Goal: Entertainment & Leisure: Consume media (video, audio)

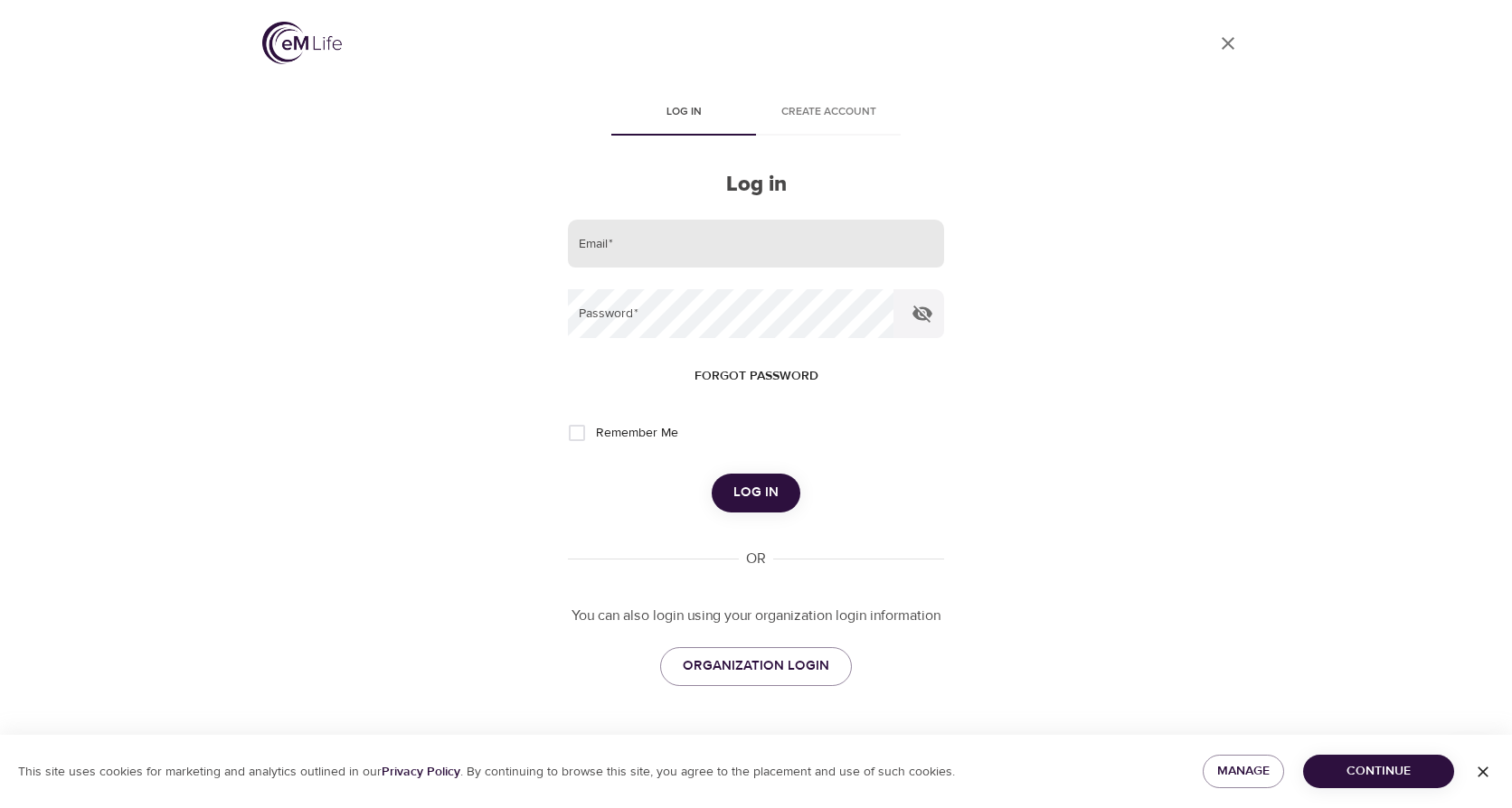
click at [797, 242] on input "email" at bounding box center [756, 243] width 376 height 49
type input "[EMAIL_ADDRESS][DOMAIN_NAME]"
click at [712, 474] on button "Log in" at bounding box center [756, 493] width 89 height 38
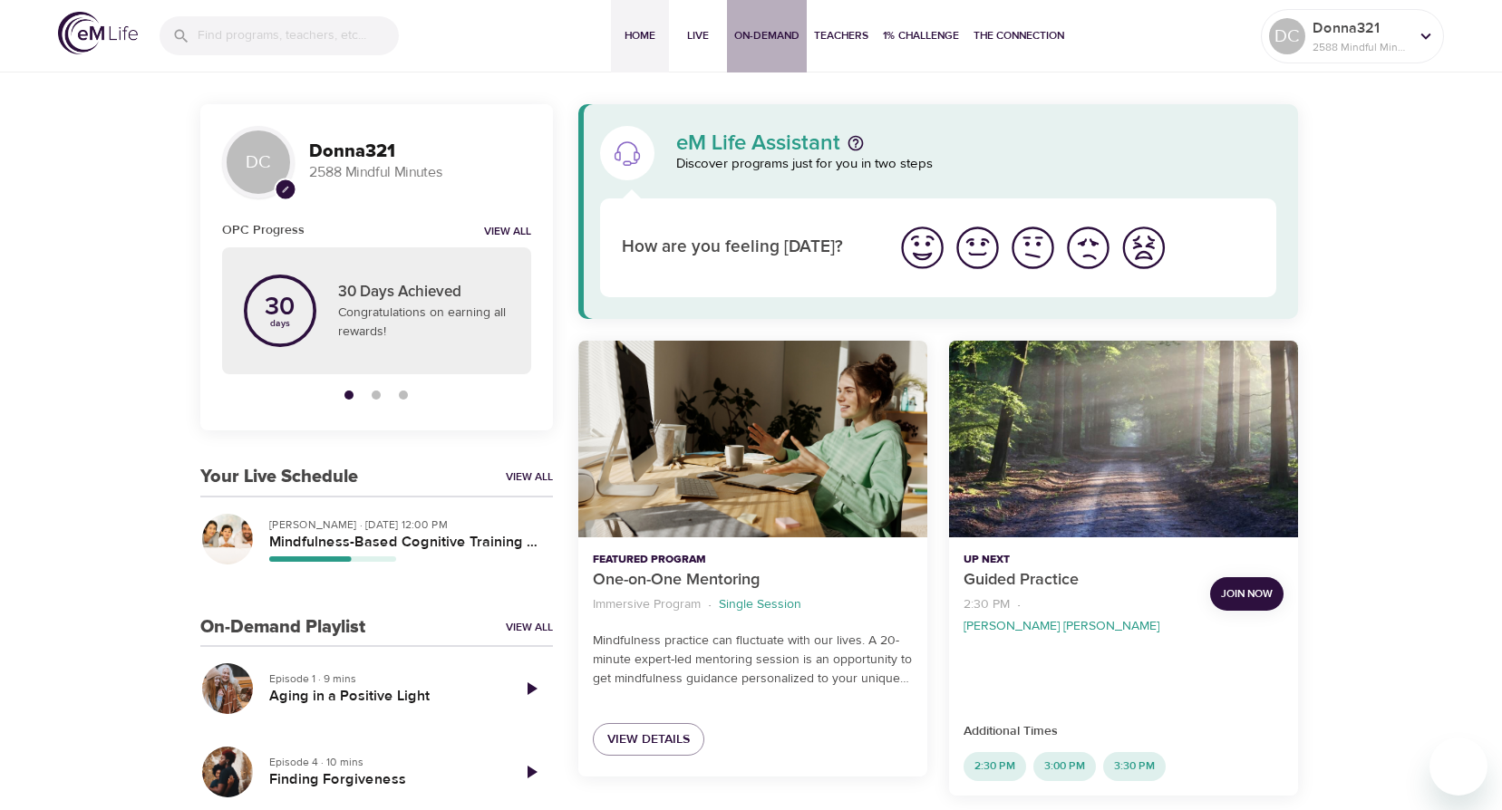
click at [777, 25] on button "On-Demand" at bounding box center [767, 36] width 80 height 73
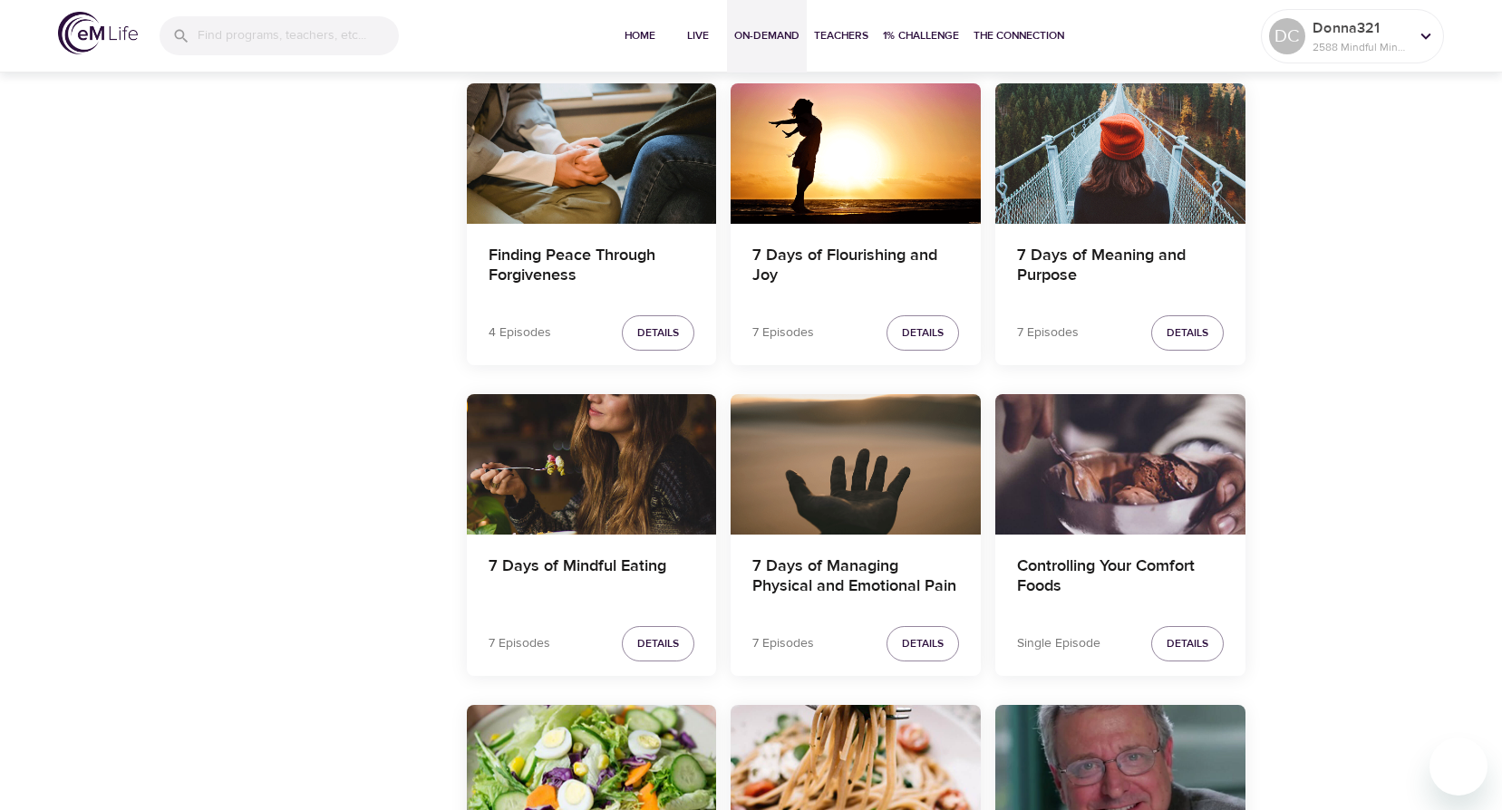
scroll to position [1682, 0]
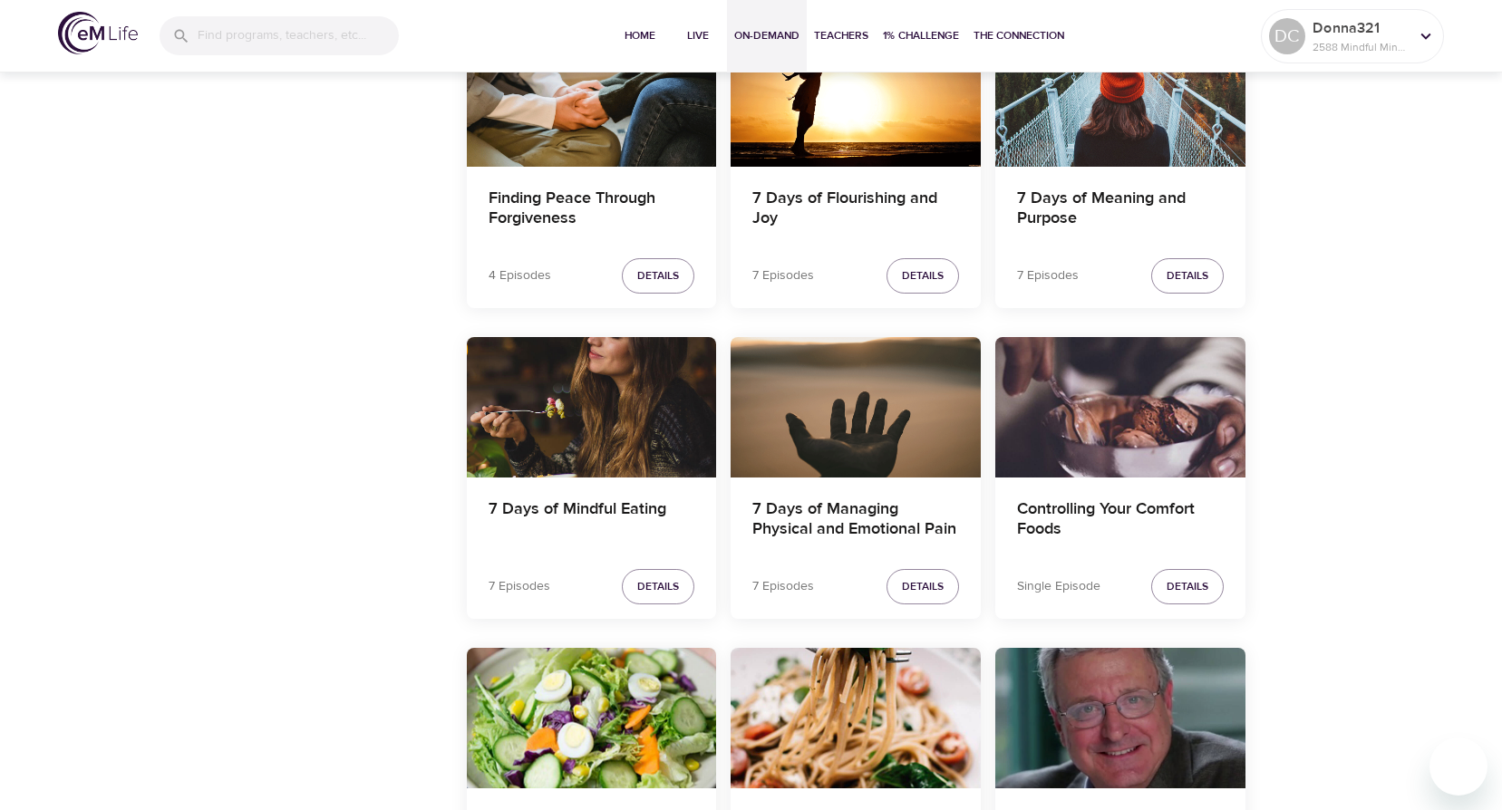
click at [574, 498] on div "7 Days of Mindful Eating" at bounding box center [592, 521] width 250 height 87
click at [650, 578] on span "Details" at bounding box center [658, 586] width 42 height 19
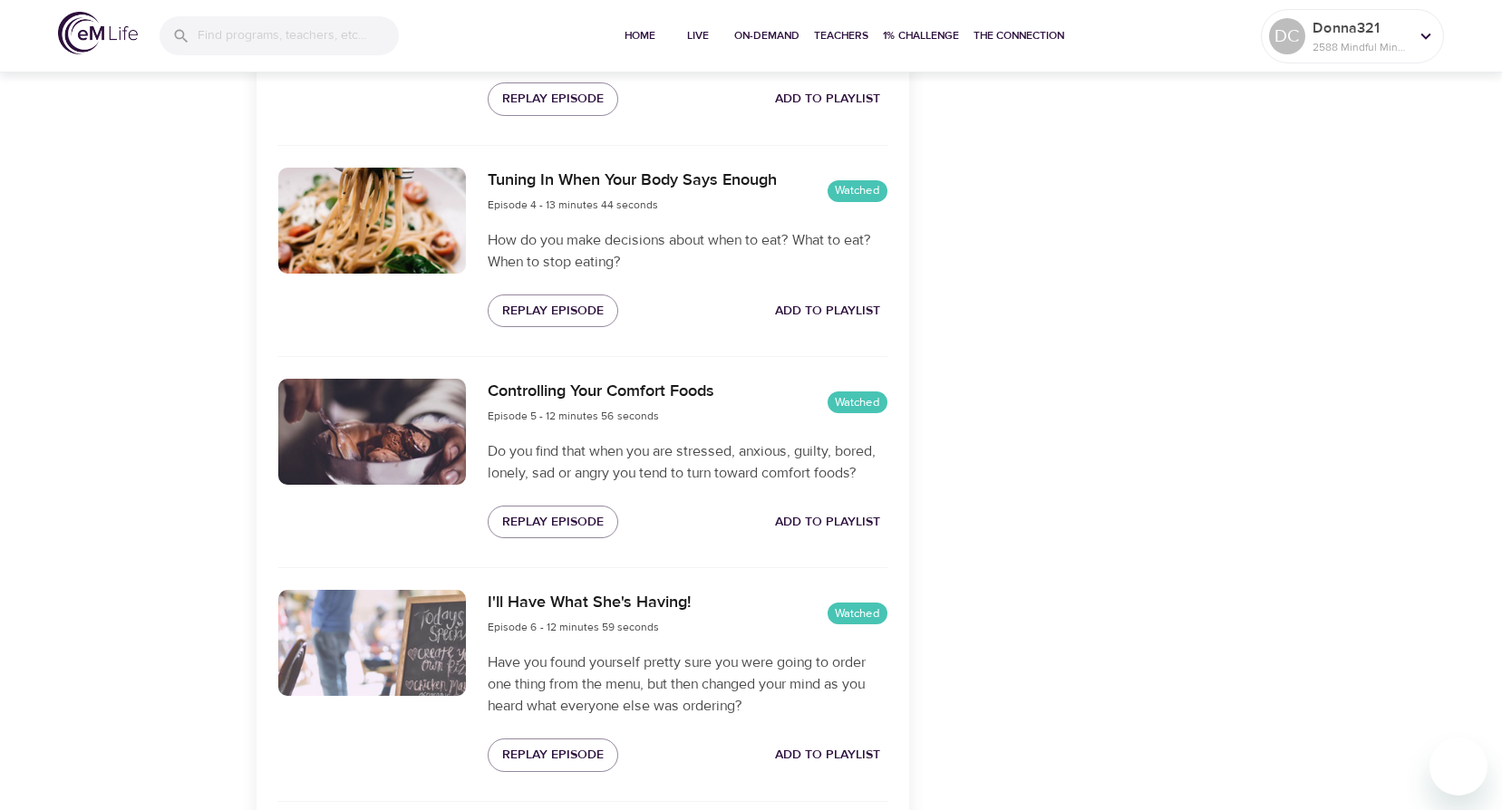
scroll to position [1197, 0]
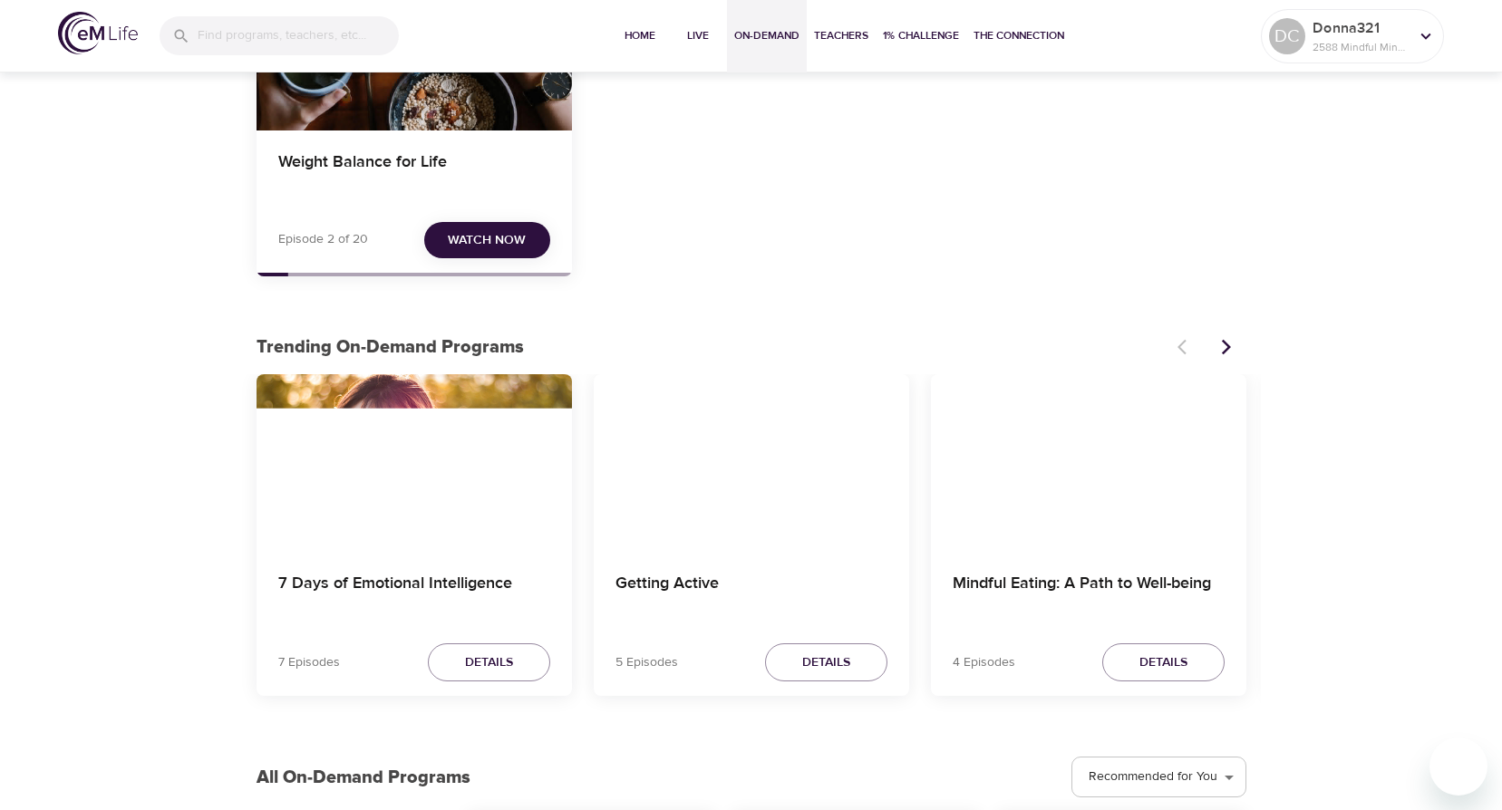
scroll to position [1197, 0]
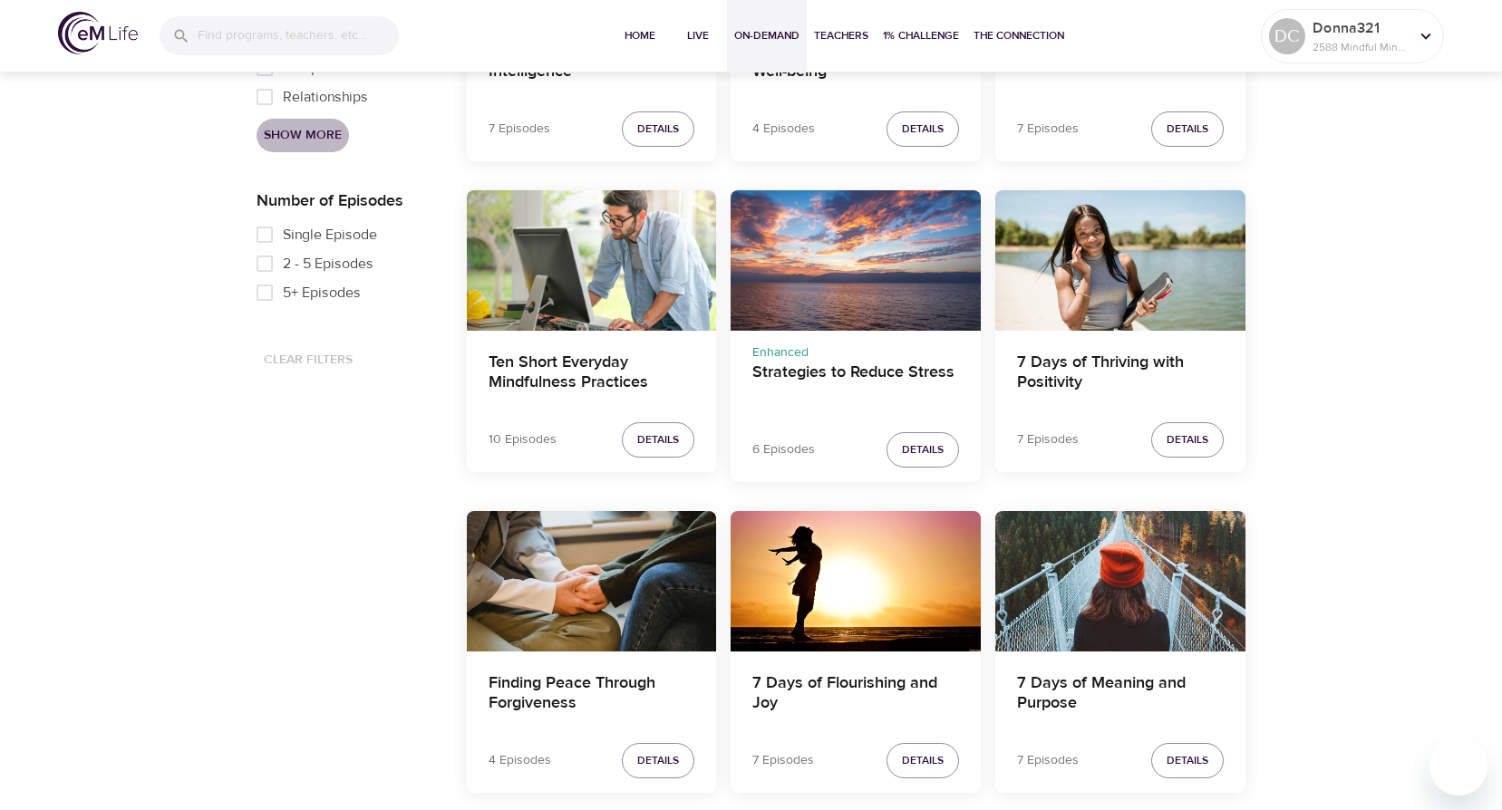
click at [305, 126] on span "Show More" at bounding box center [303, 135] width 78 height 23
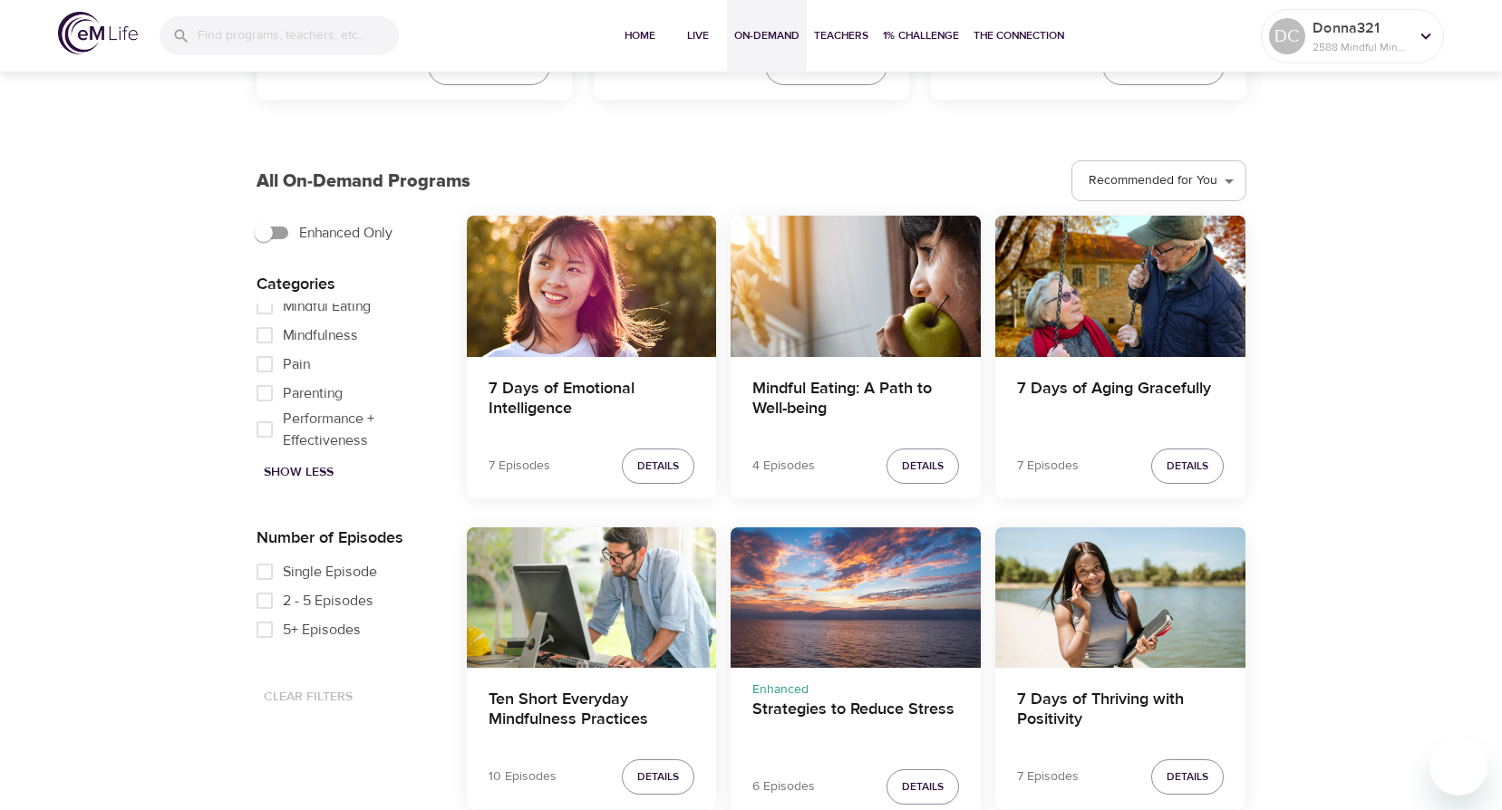
scroll to position [761, 0]
click at [263, 317] on input "Mindful Eating" at bounding box center [265, 310] width 36 height 29
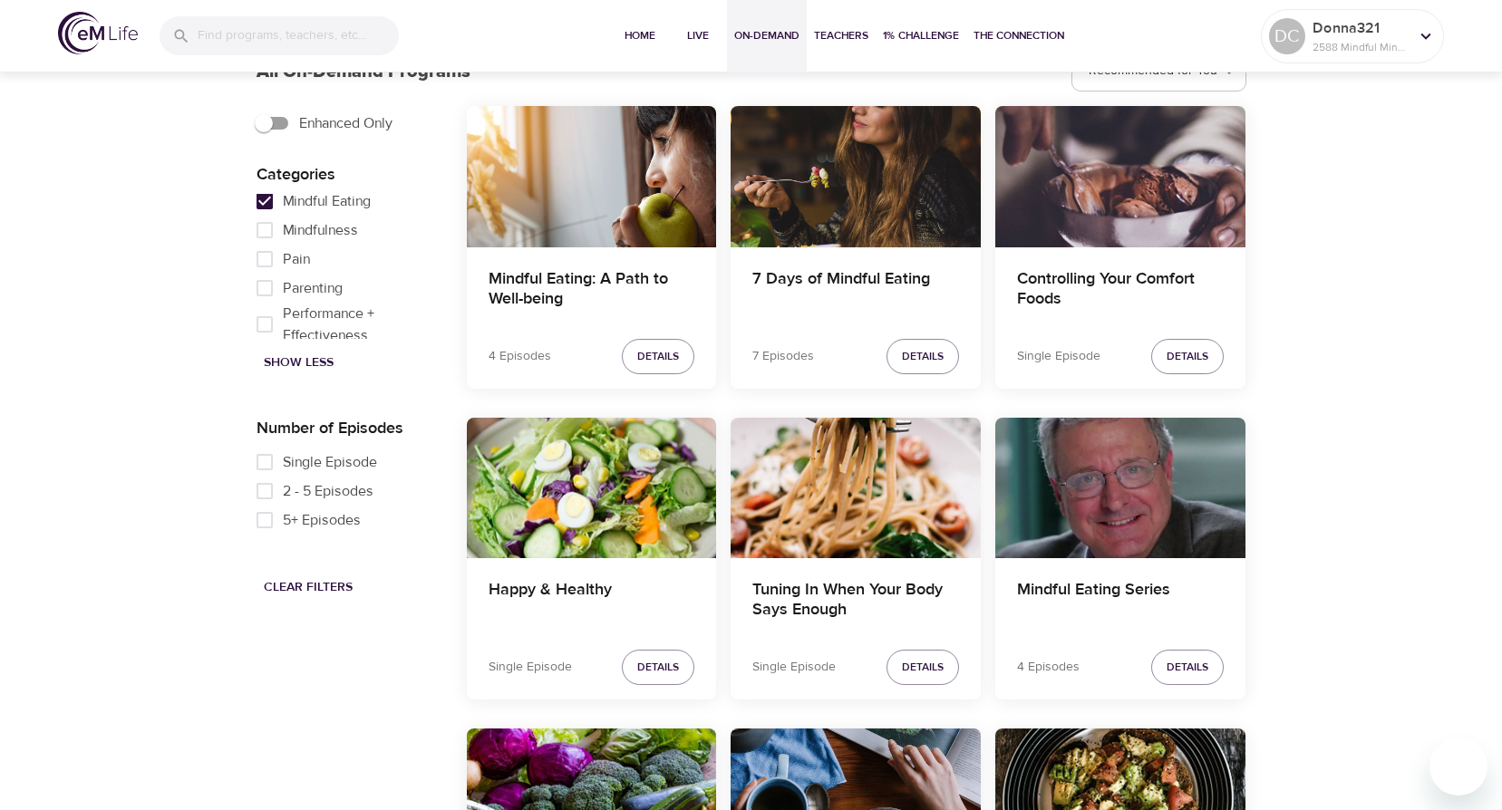
scroll to position [886, 0]
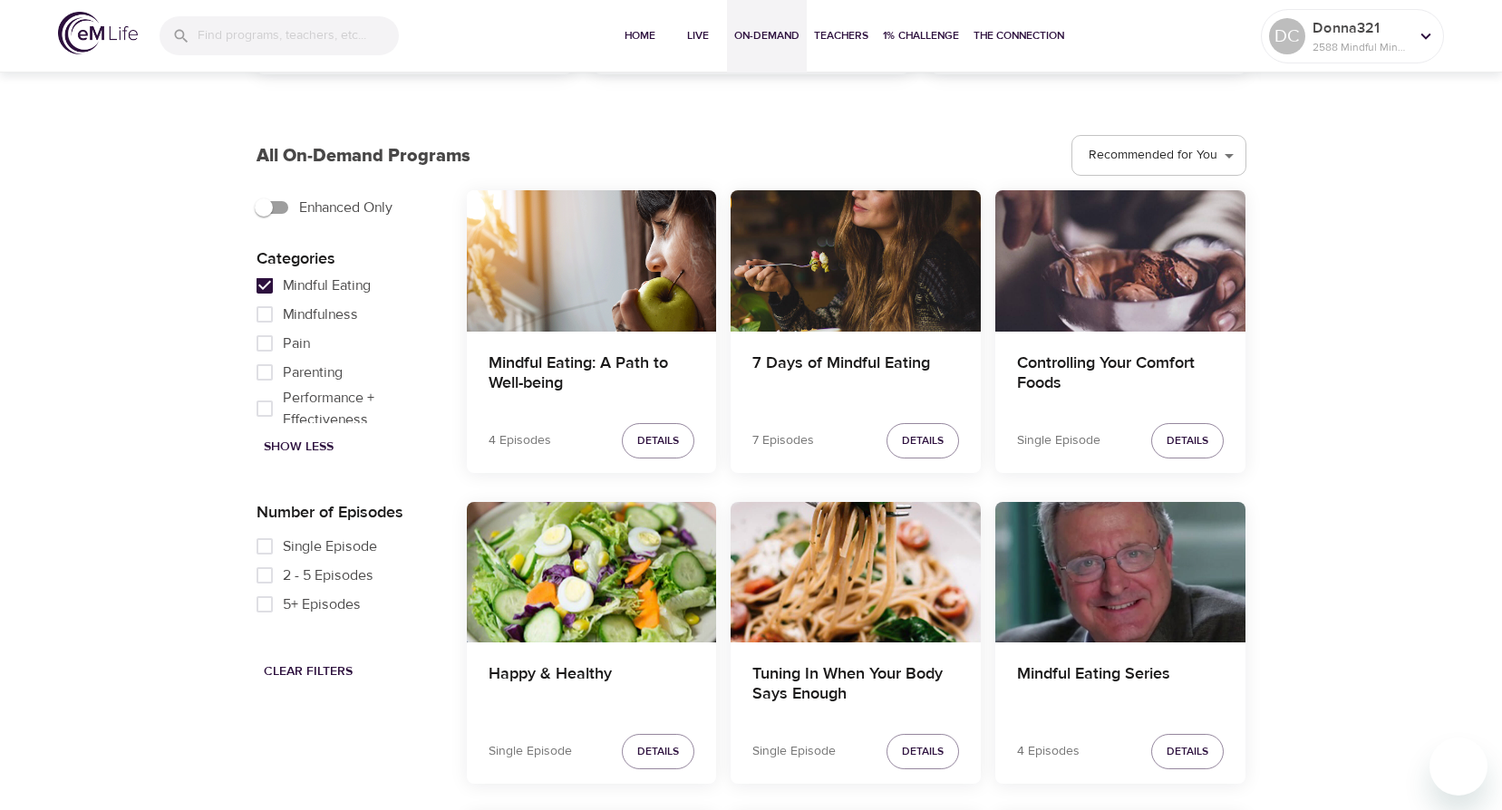
click at [269, 294] on input "Mindful Eating" at bounding box center [265, 285] width 36 height 29
checkbox input "false"
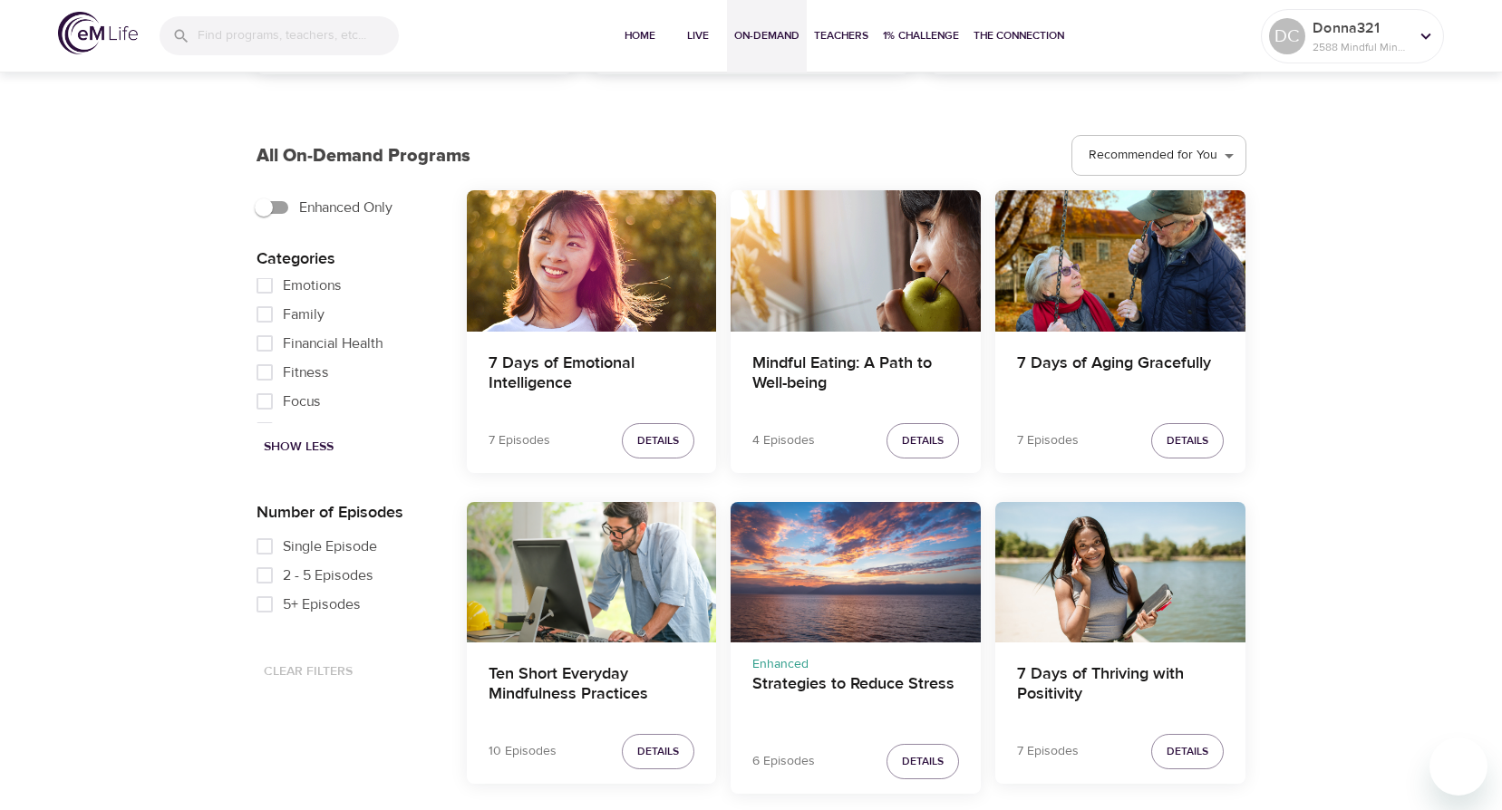
scroll to position [435, 0]
click at [269, 347] on input "Fitness" at bounding box center [265, 336] width 36 height 29
checkbox input "true"
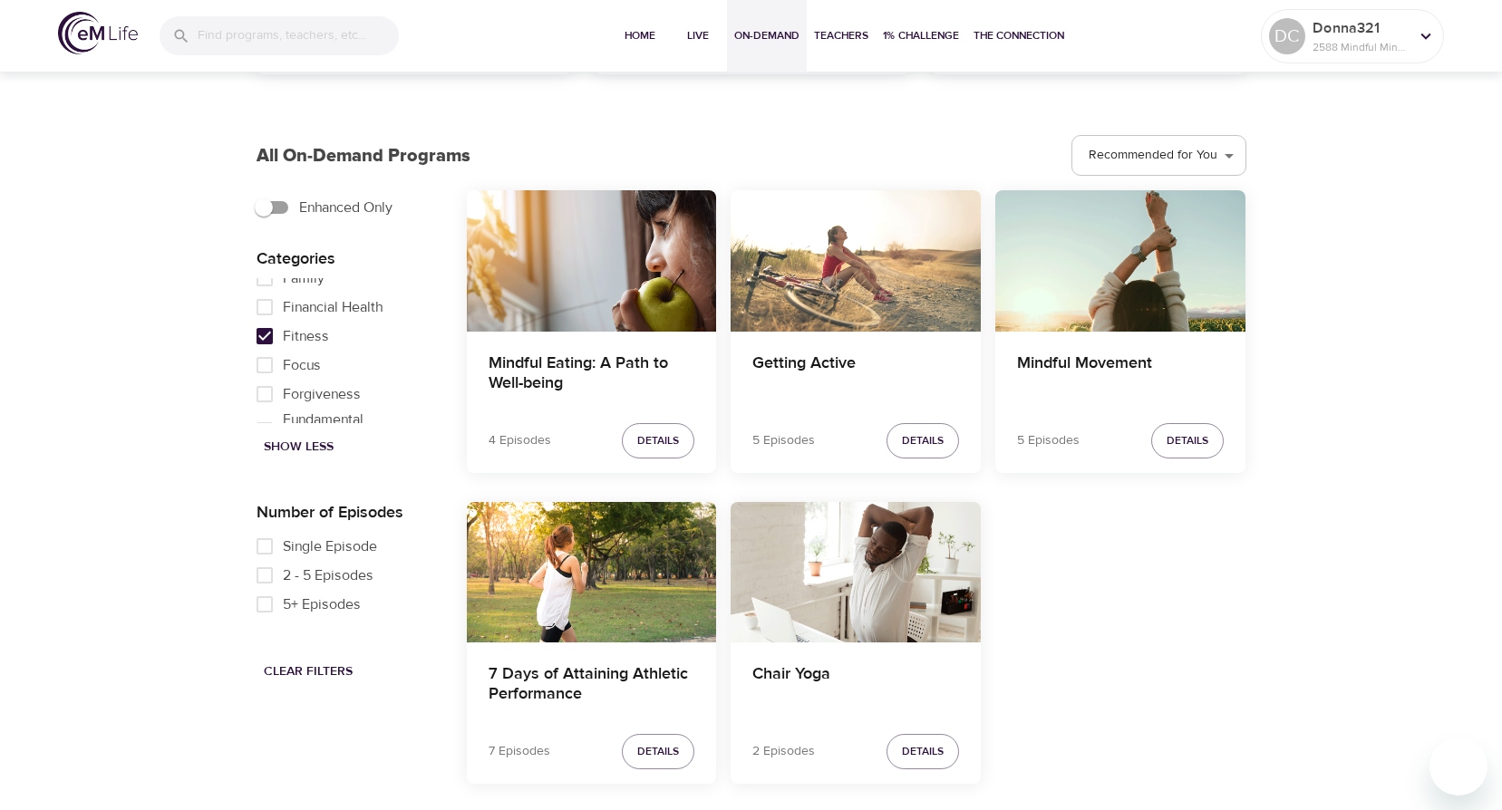
scroll to position [888, 0]
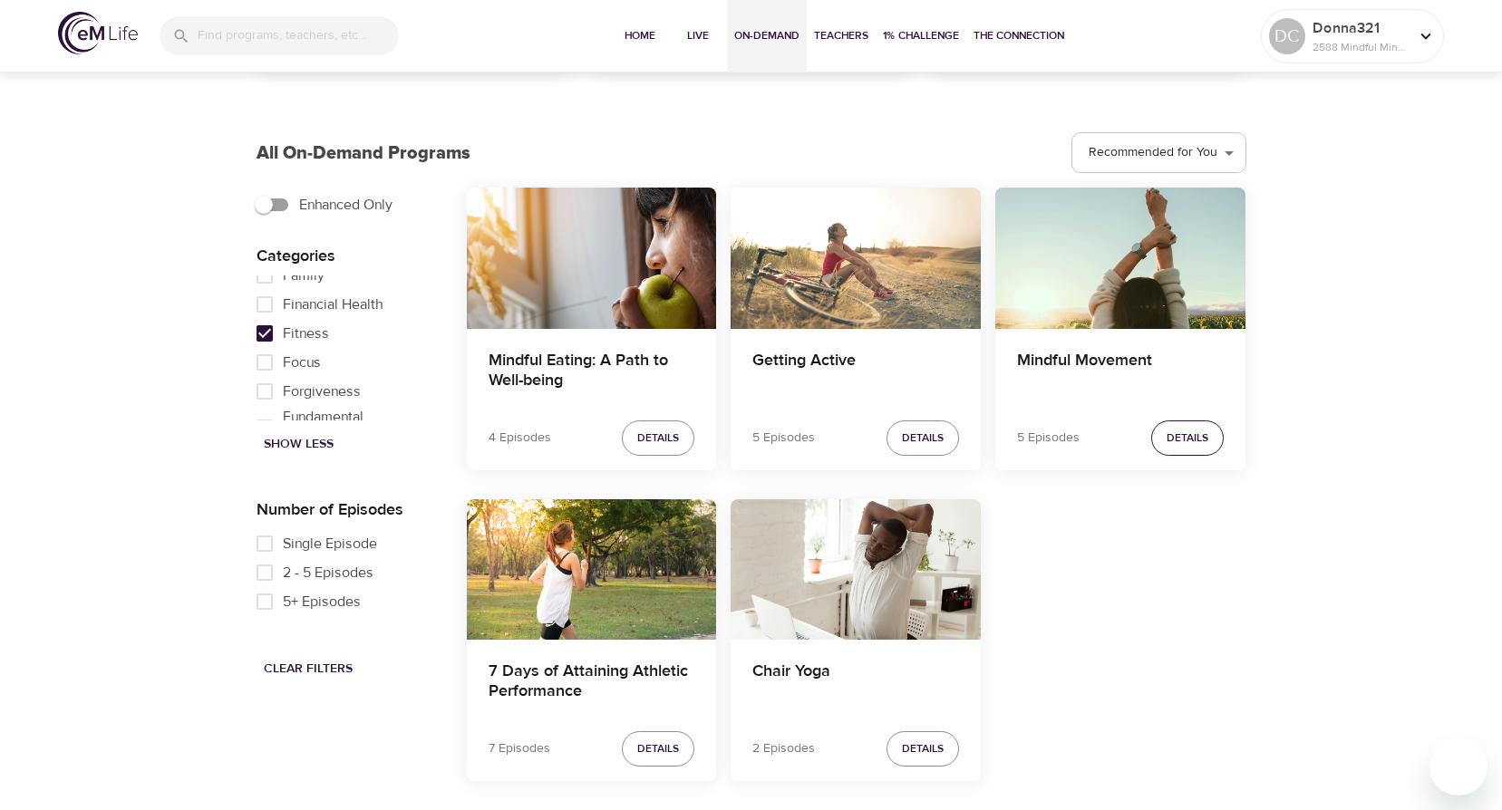
click at [1214, 438] on button "Details" at bounding box center [1187, 438] width 73 height 35
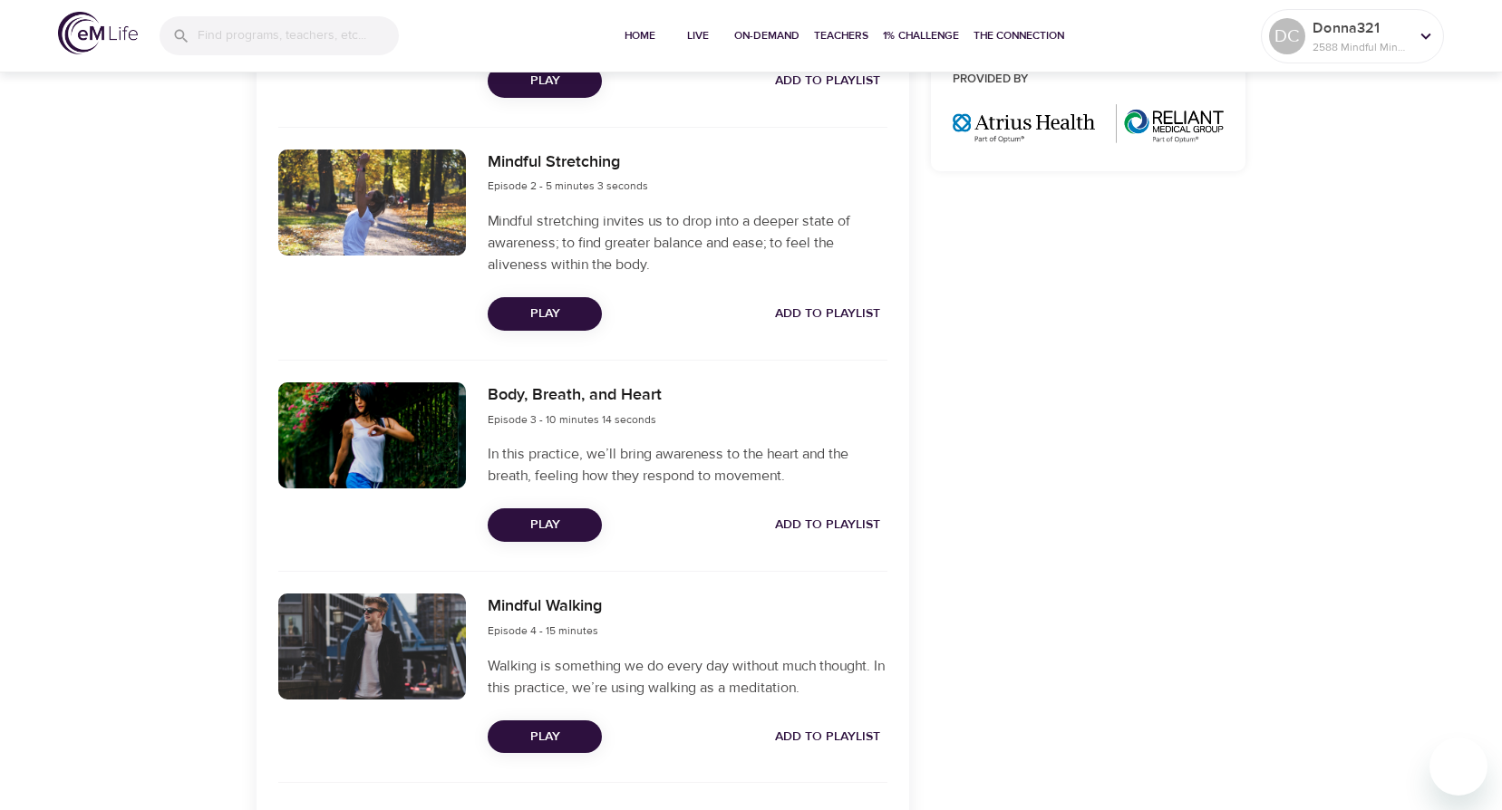
scroll to position [559, 0]
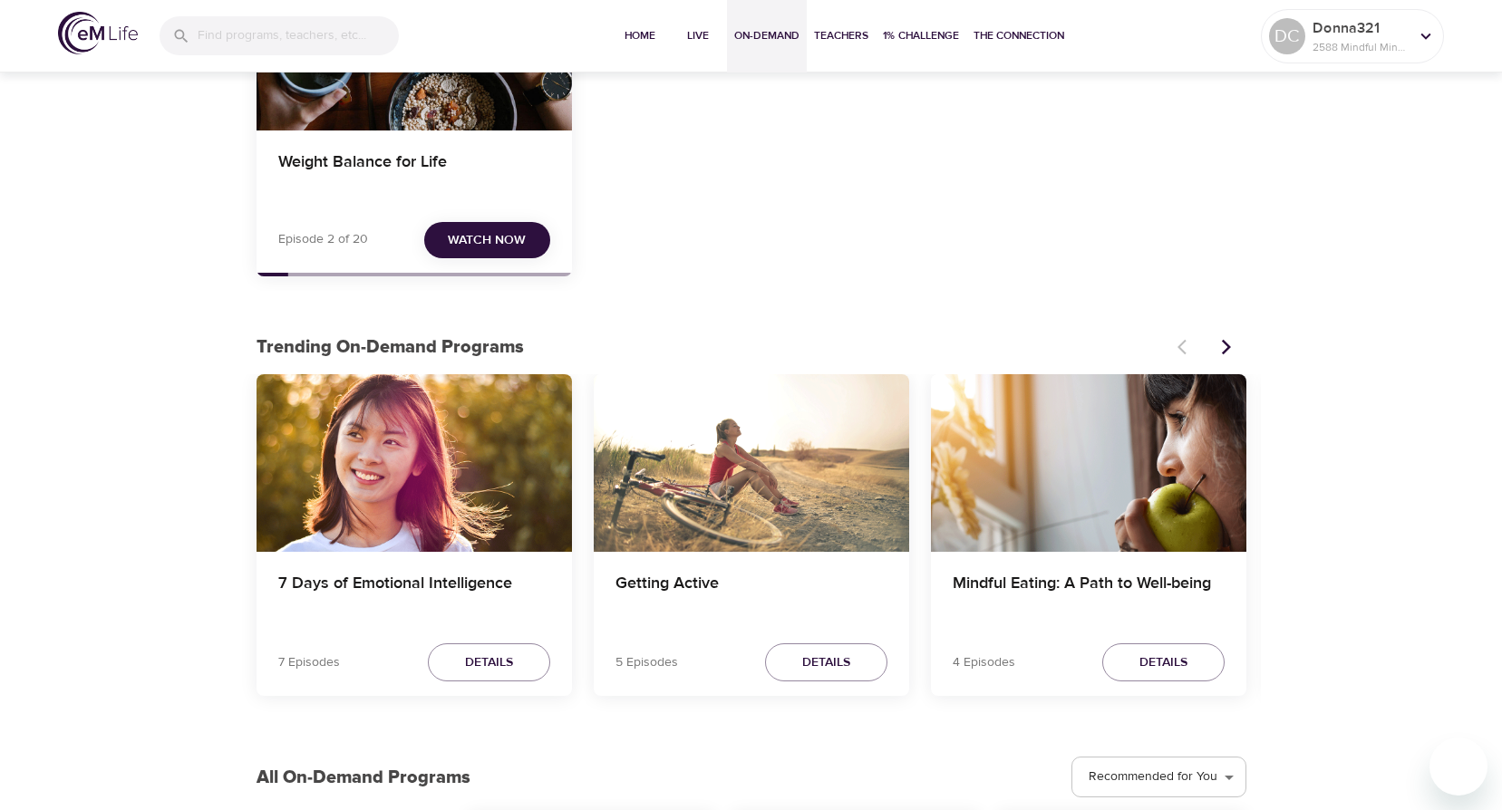
scroll to position [559, 0]
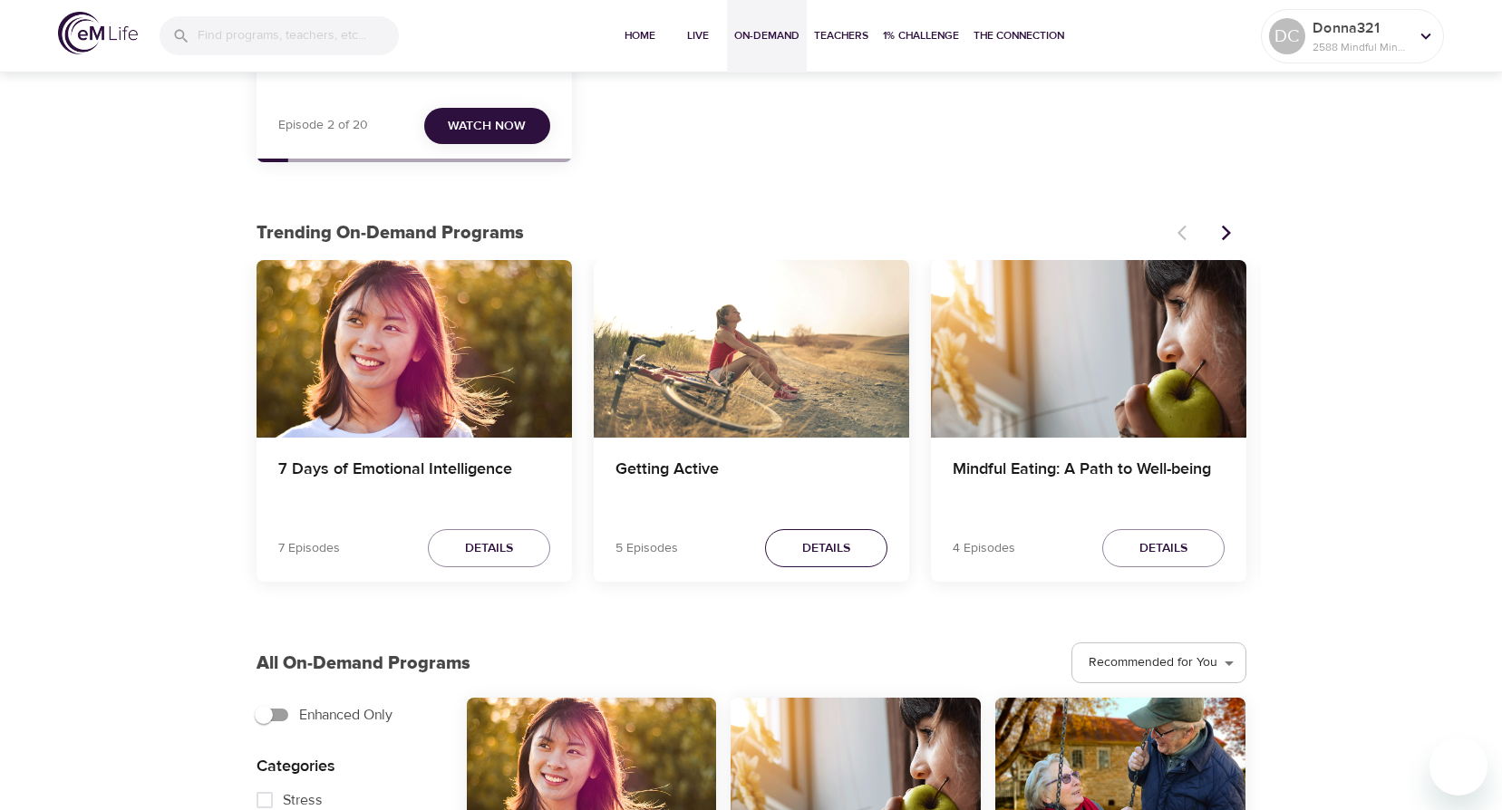
click at [838, 542] on span "Details" at bounding box center [826, 548] width 48 height 23
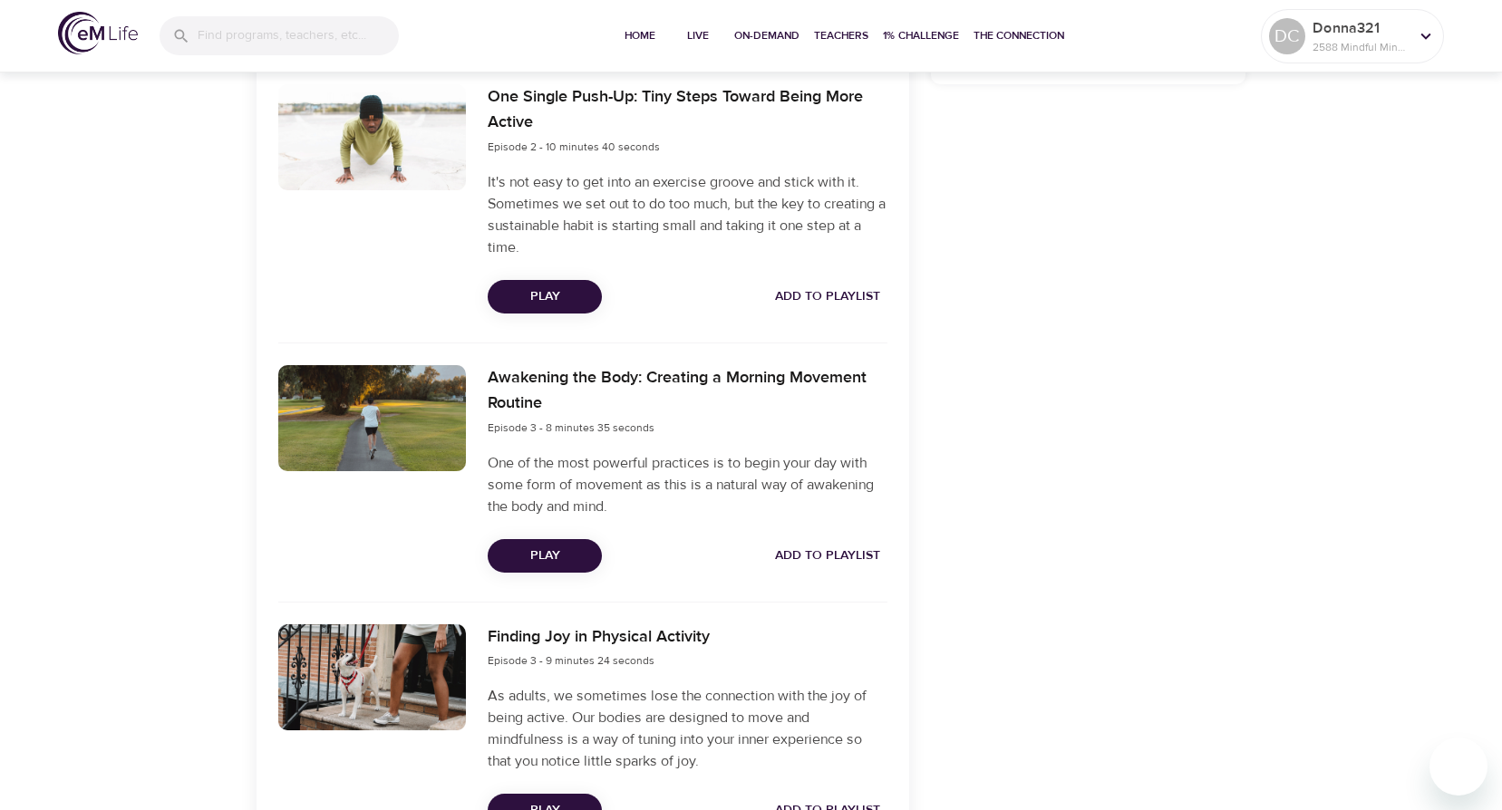
scroll to position [343, 0]
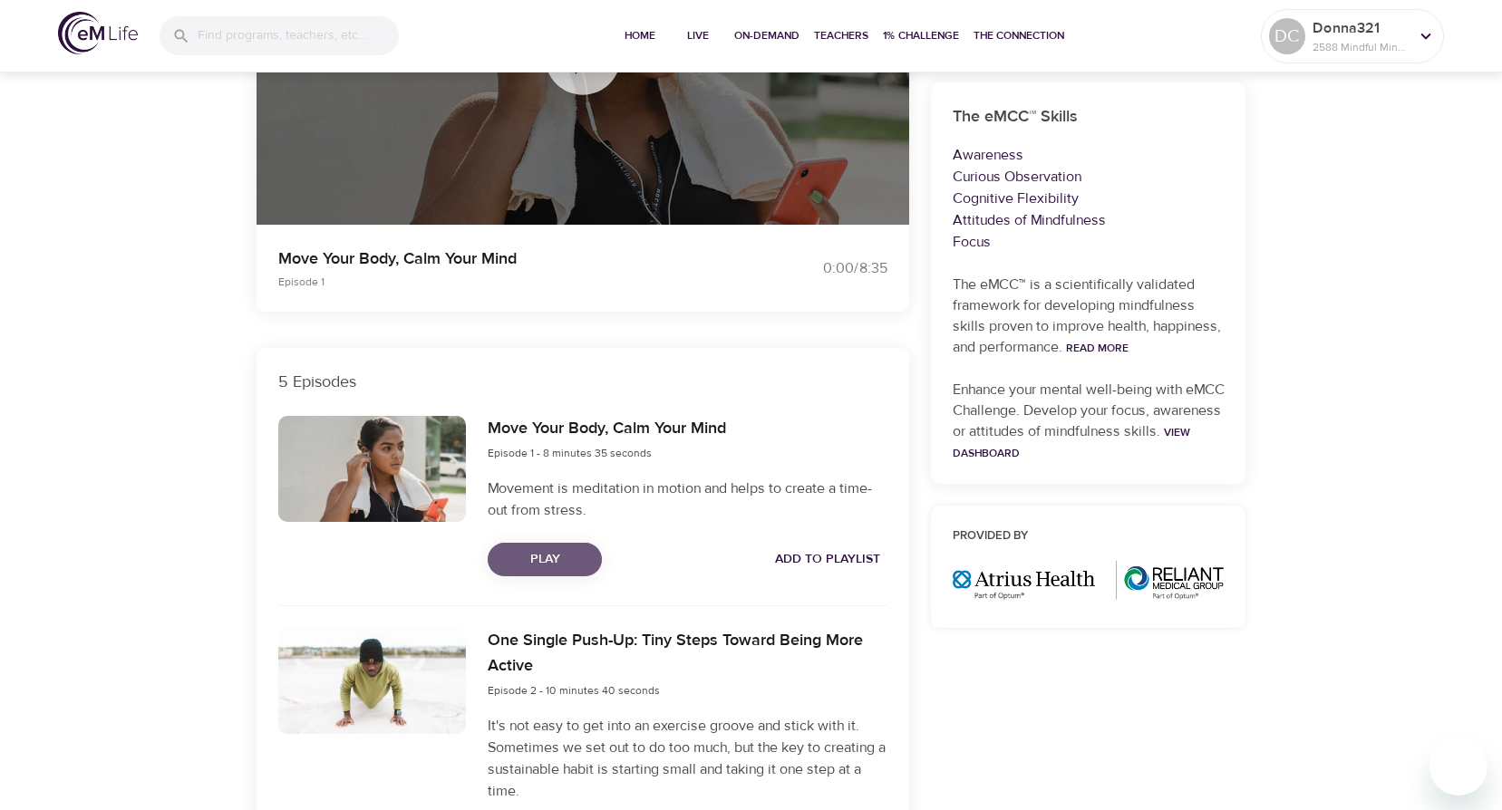
click at [539, 564] on span "Play" at bounding box center [544, 559] width 85 height 23
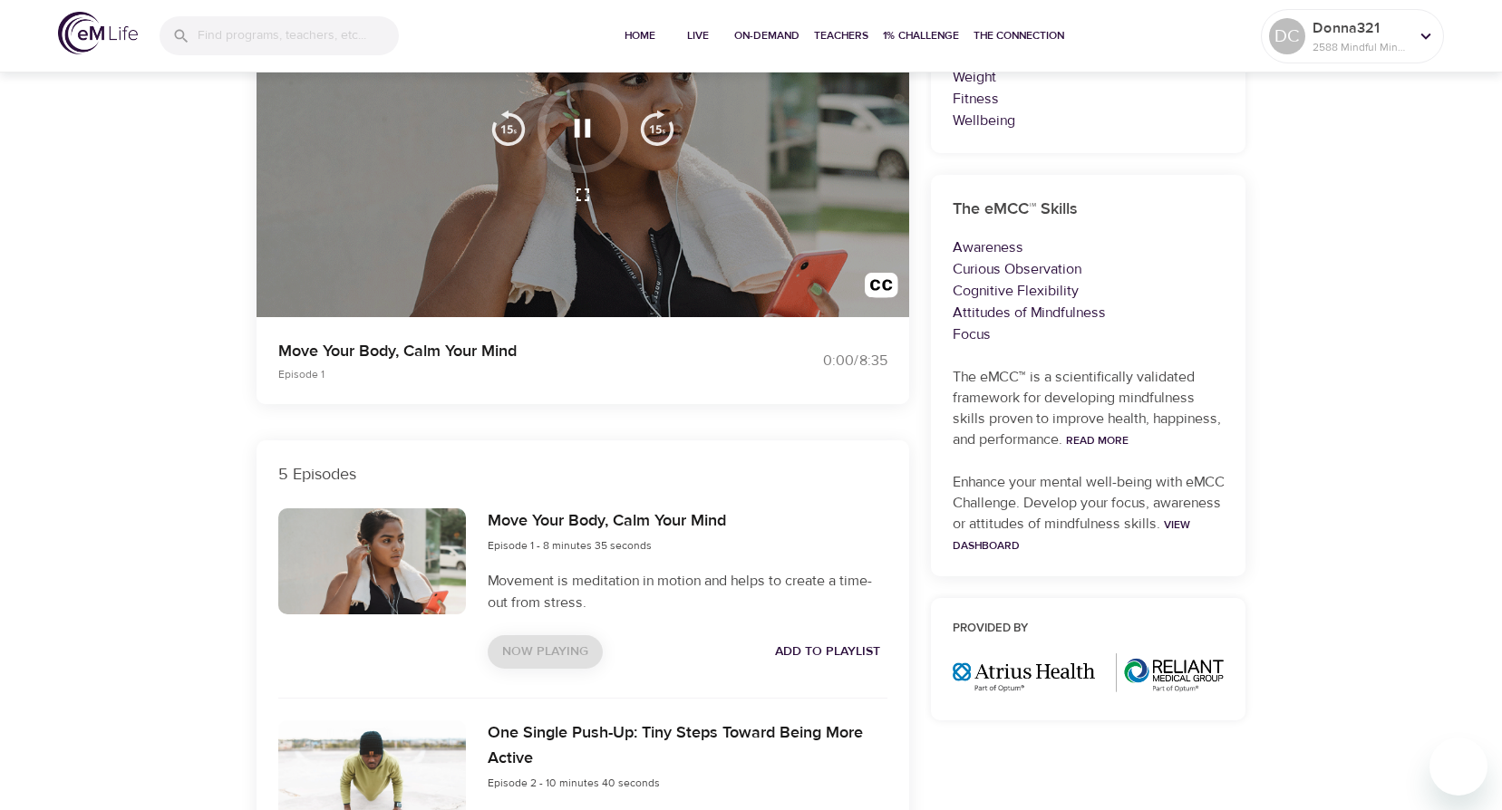
scroll to position [0, 0]
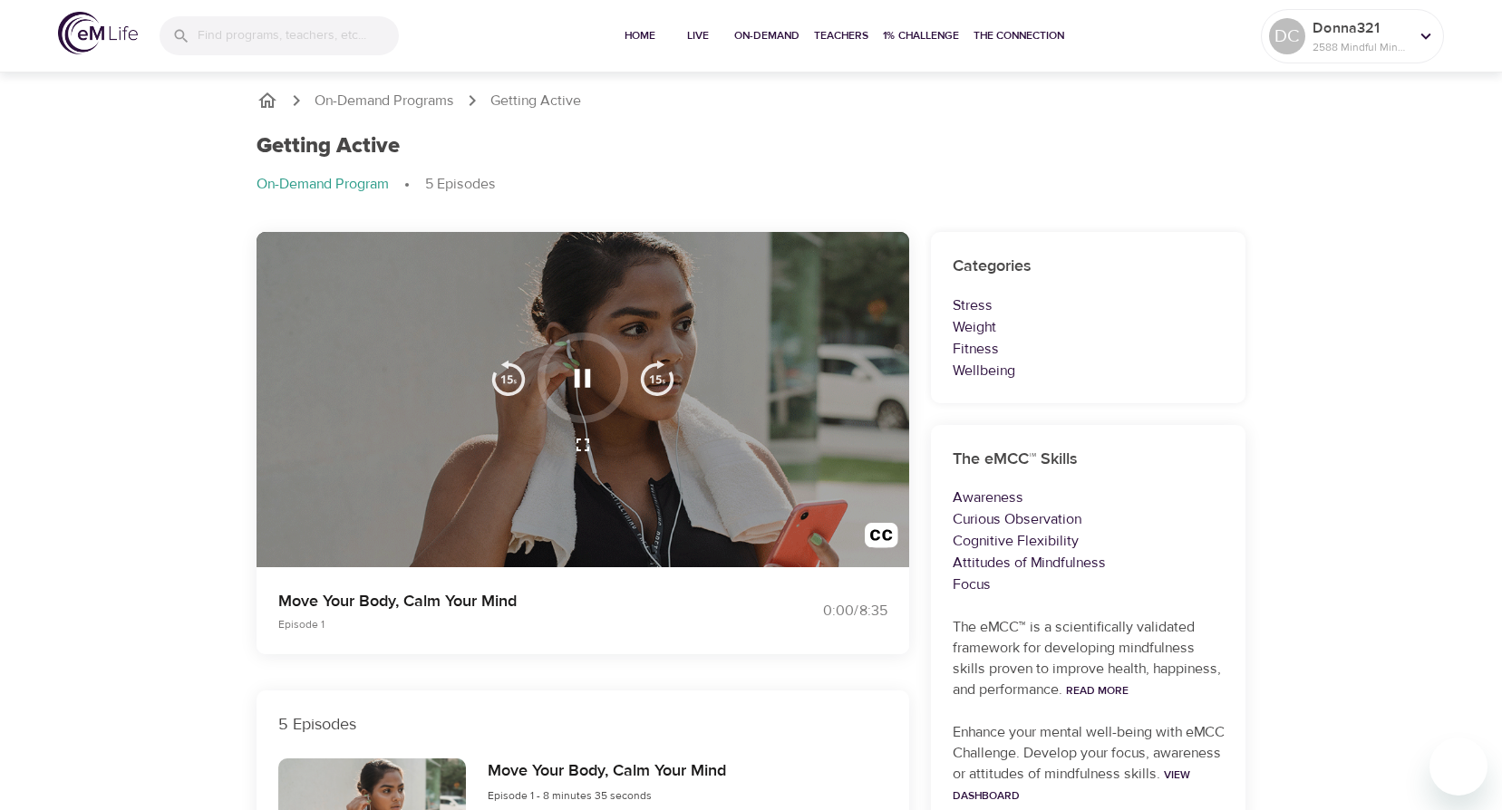
click at [588, 376] on icon "button" at bounding box center [583, 378] width 16 height 18
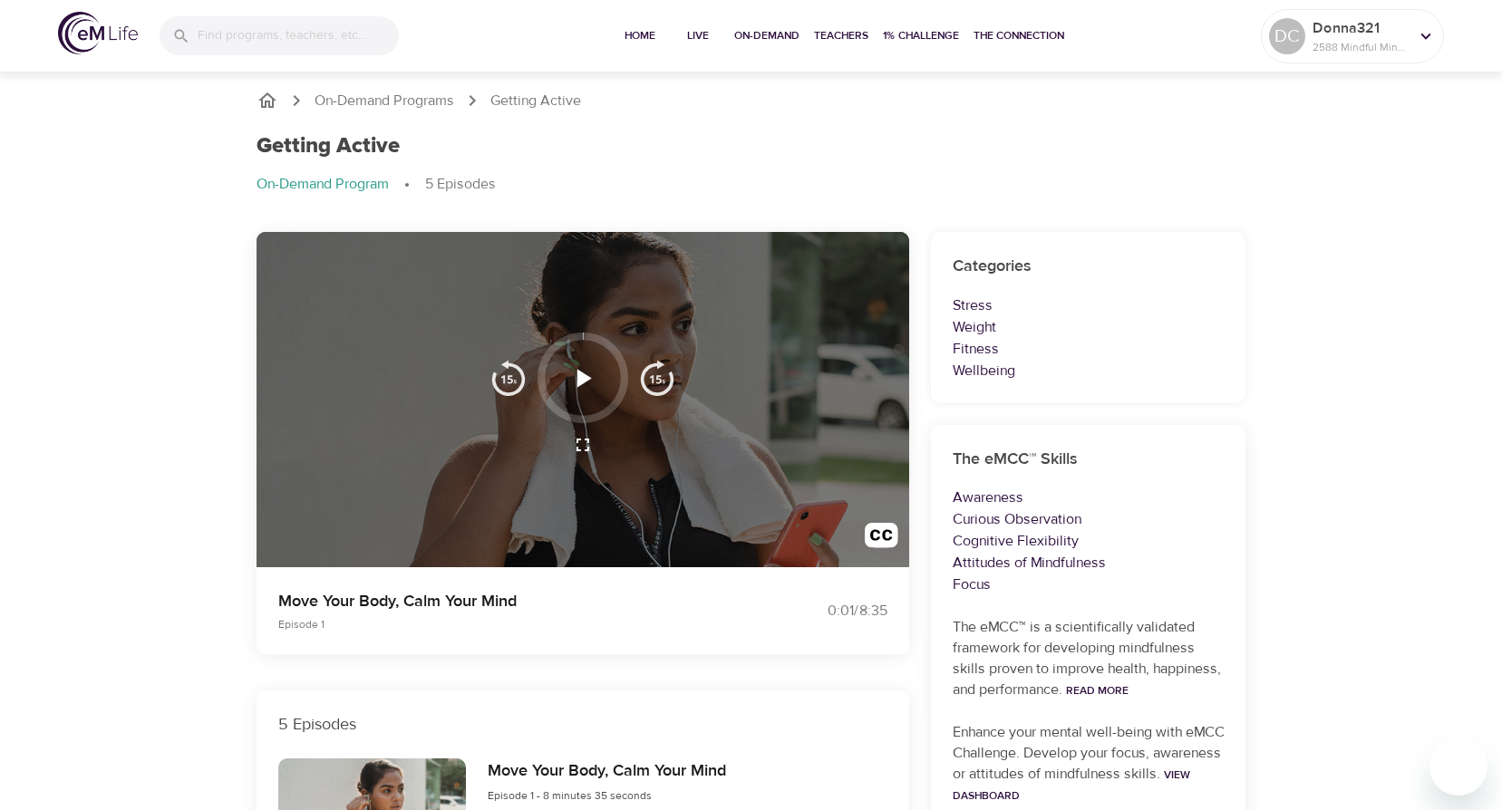
click at [579, 373] on icon "button" at bounding box center [584, 378] width 15 height 18
